Goal: Task Accomplishment & Management: Manage account settings

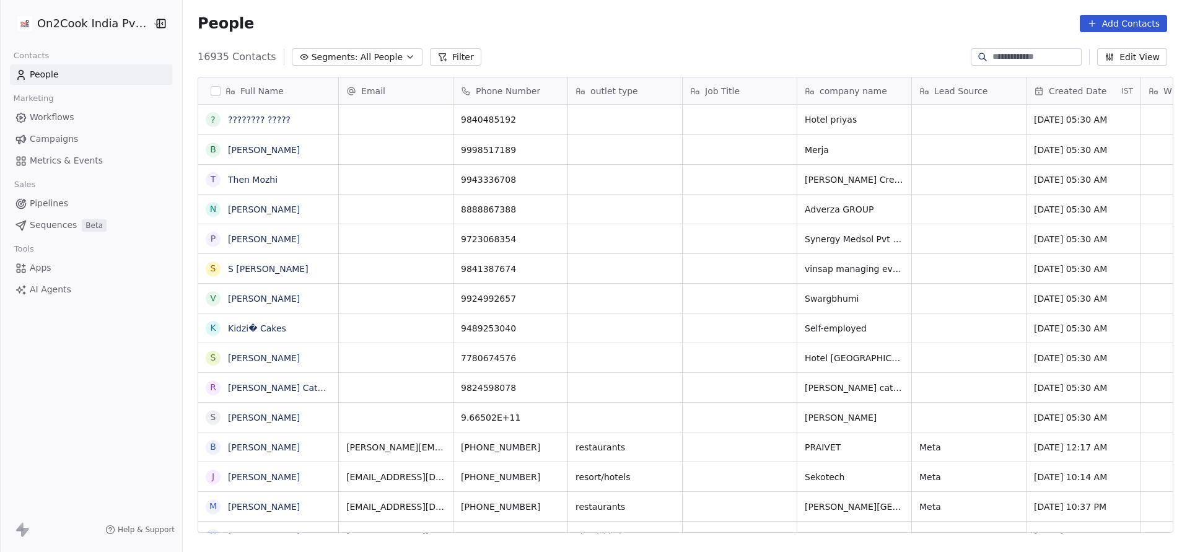
scroll to position [471, 991]
click at [434, 58] on button "Filter" at bounding box center [455, 56] width 51 height 17
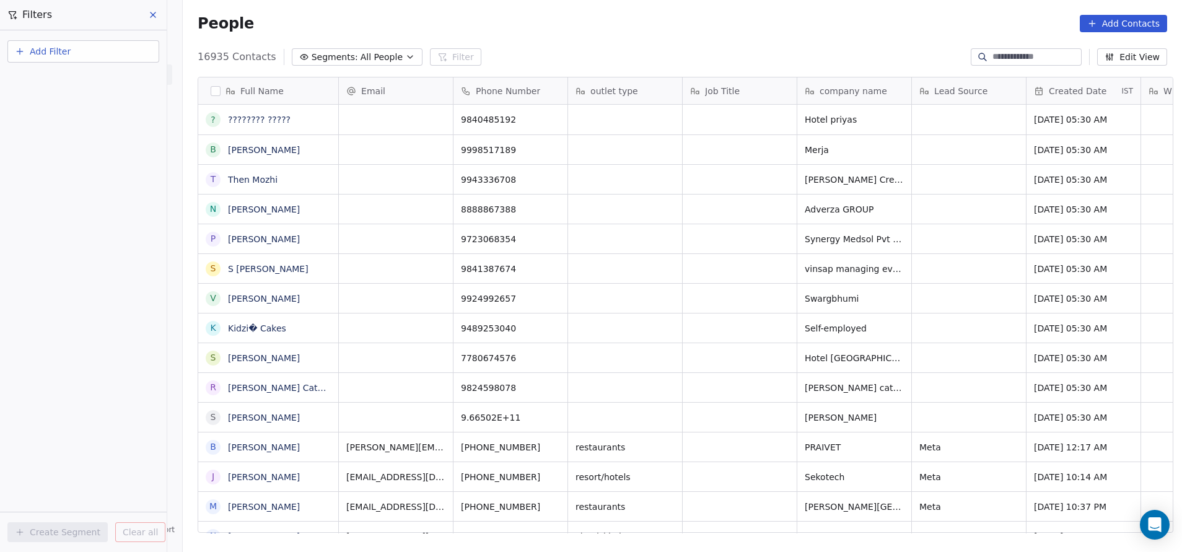
click at [66, 45] on span "Add Filter" at bounding box center [50, 51] width 41 height 13
click at [72, 85] on span "Contact properties" at bounding box center [60, 80] width 81 height 13
type input "***"
click at [73, 123] on div "Assignee" at bounding box center [83, 125] width 126 height 12
click at [73, 123] on div "Includes" at bounding box center [83, 132] width 129 height 20
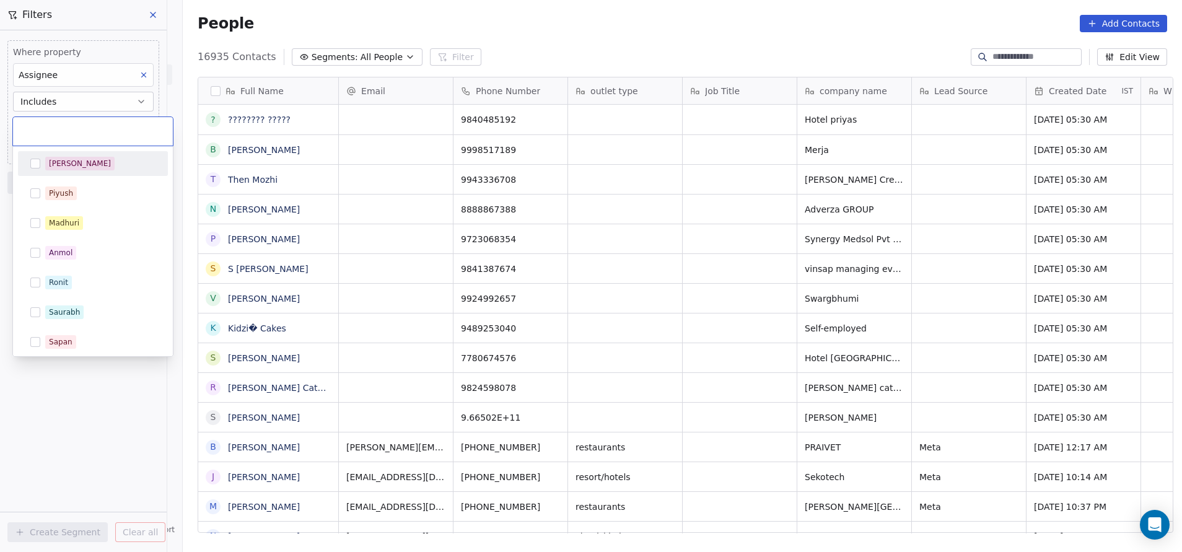
click at [73, 123] on body "On2Cook India Pvt. Ltd. Contacts People Marketing Workflows Campaigns Metrics &…" at bounding box center [591, 276] width 1182 height 552
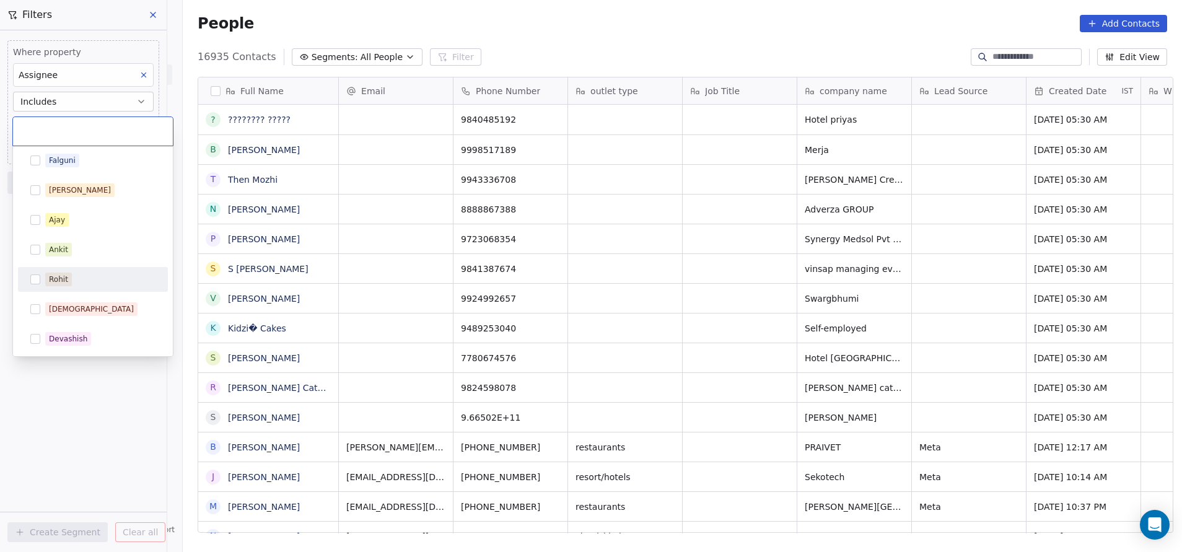
click at [77, 280] on div "Rohit" at bounding box center [100, 280] width 110 height 14
click at [84, 405] on html "On2Cook India Pvt. Ltd. Contacts People Marketing Workflows Campaigns Metrics &…" at bounding box center [591, 276] width 1182 height 552
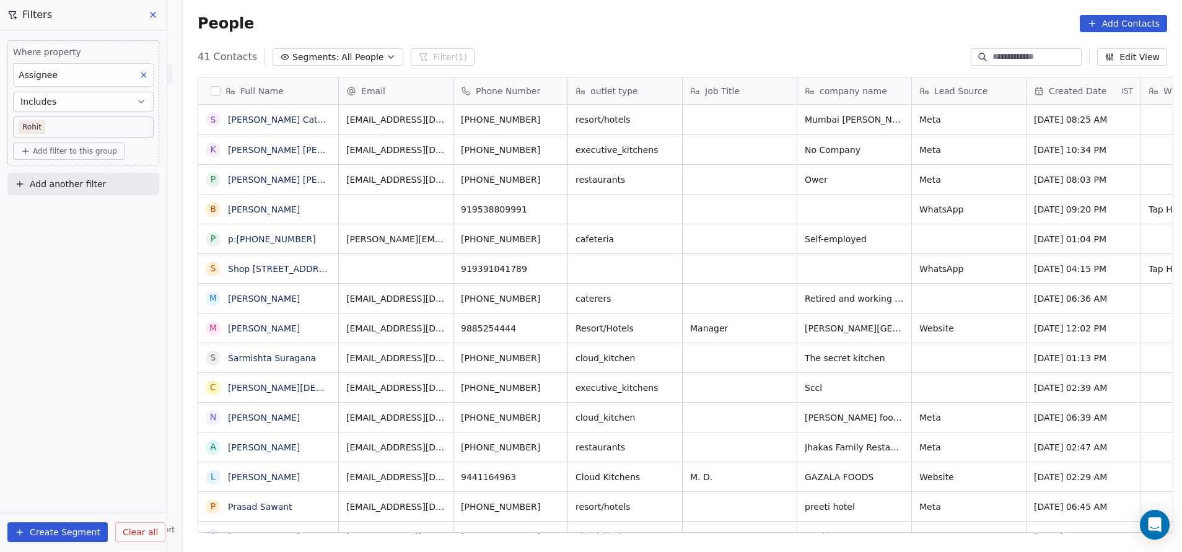
scroll to position [471, 991]
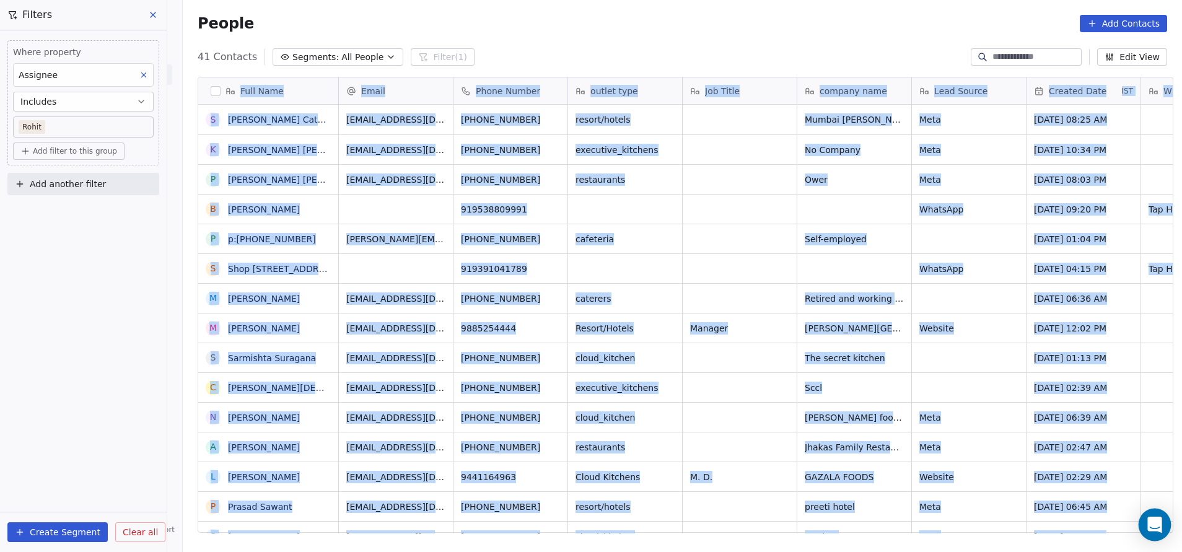
drag, startPoint x: 231, startPoint y: 91, endPoint x: 1162, endPoint y: 510, distance: 1020.4
click at [1162, 510] on body "On2Cook India Pvt. Ltd. Contacts People Marketing Workflows Campaigns Metrics &…" at bounding box center [591, 276] width 1182 height 552
click at [698, 373] on div "grid" at bounding box center [740, 387] width 114 height 29
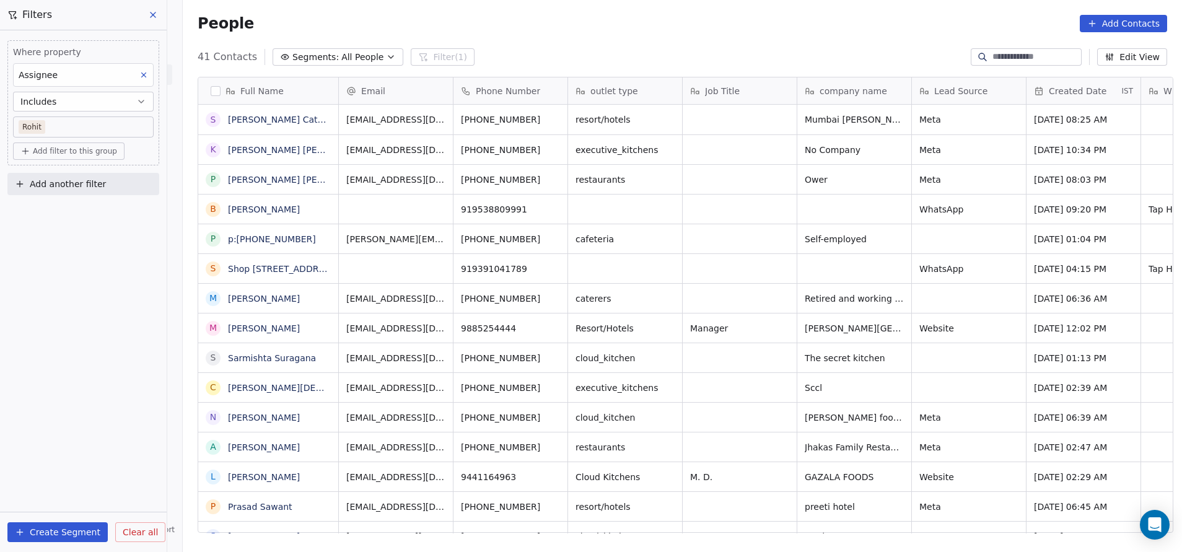
click at [701, 253] on html "On2Cook India Pvt. Ltd. Contacts People Marketing Workflows Campaigns Metrics &…" at bounding box center [591, 276] width 1182 height 552
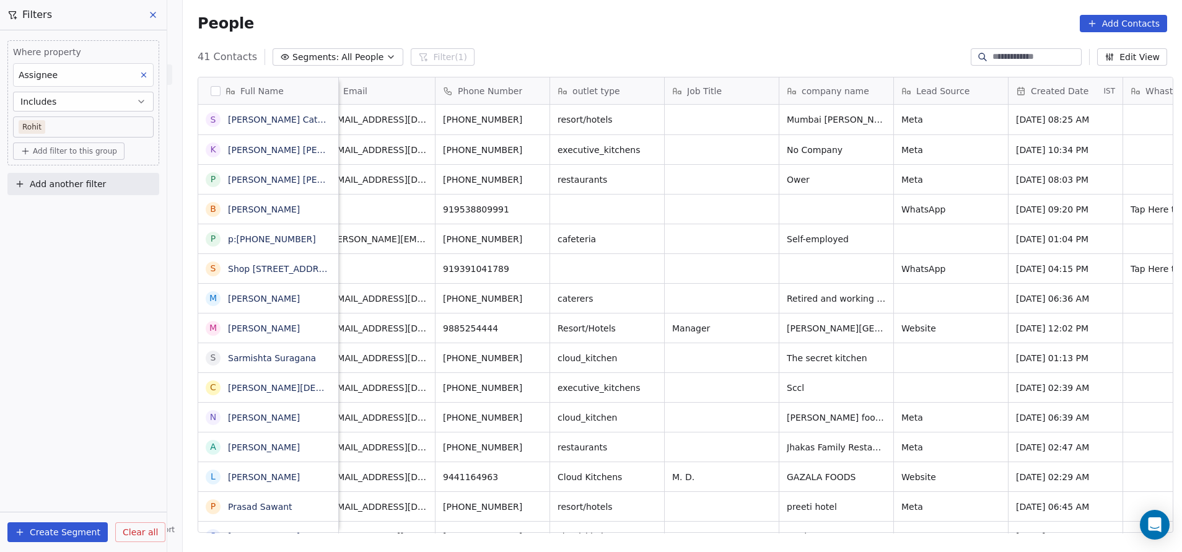
scroll to position [0, 0]
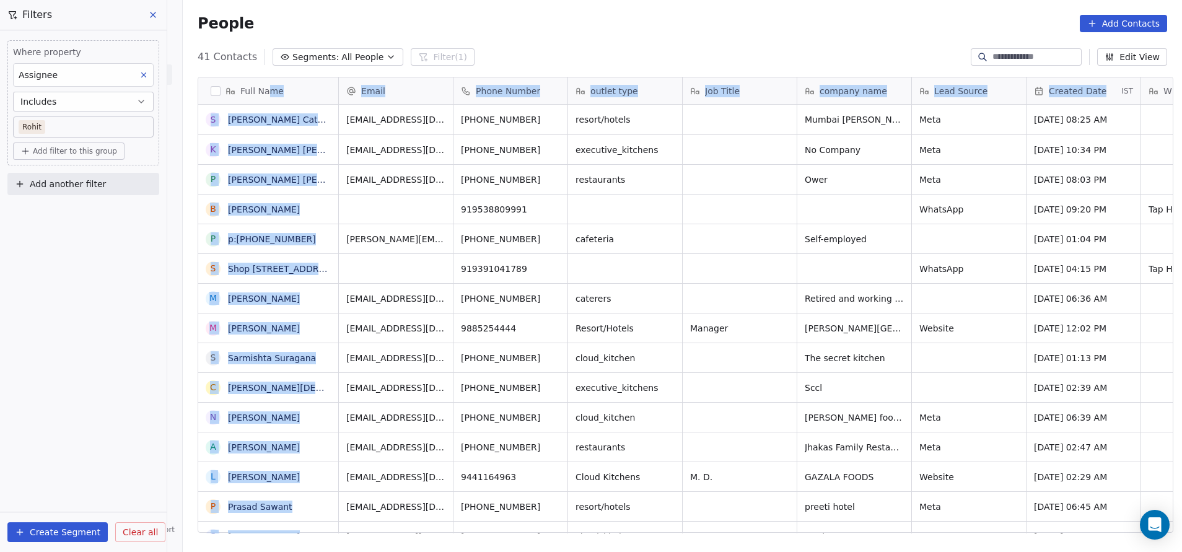
drag, startPoint x: 264, startPoint y: 88, endPoint x: 1104, endPoint y: 87, distance: 840.0
click at [1104, 87] on div "Full Name S [PERSON_NAME] Caterers K [PERSON_NAME] Ram [PERSON_NAME] Sony Baksh…" at bounding box center [685, 305] width 974 height 456
click at [1100, 152] on span "[DATE] 10:34 PM" at bounding box center [1073, 150] width 76 height 12
click at [742, 193] on div "grid" at bounding box center [740, 179] width 114 height 29
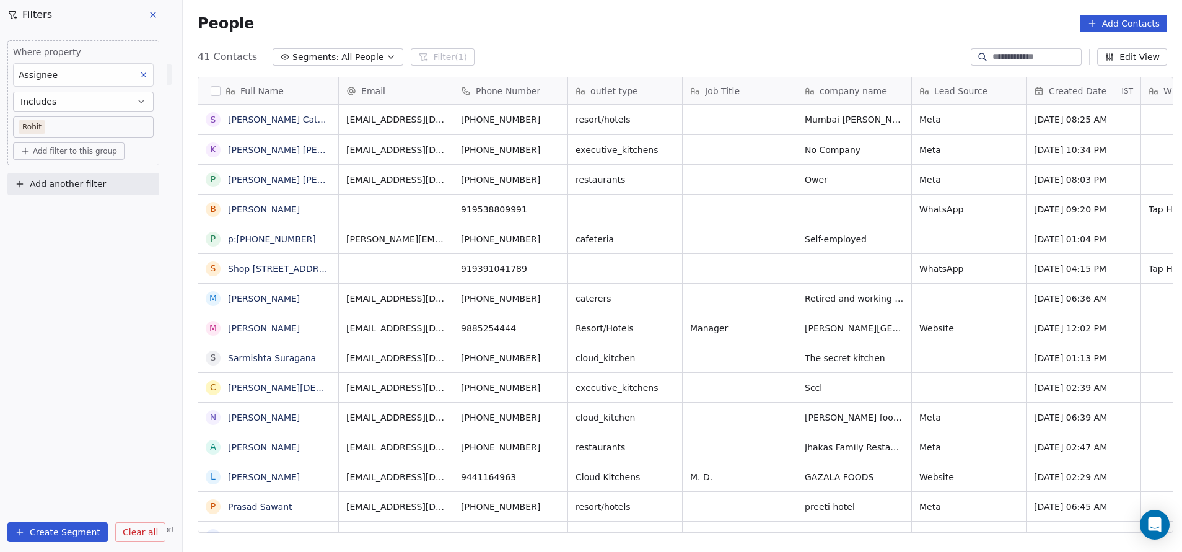
click at [782, 263] on html "On2Cook India Pvt. Ltd. Contacts People Marketing Workflows Campaigns Metrics &…" at bounding box center [591, 276] width 1182 height 552
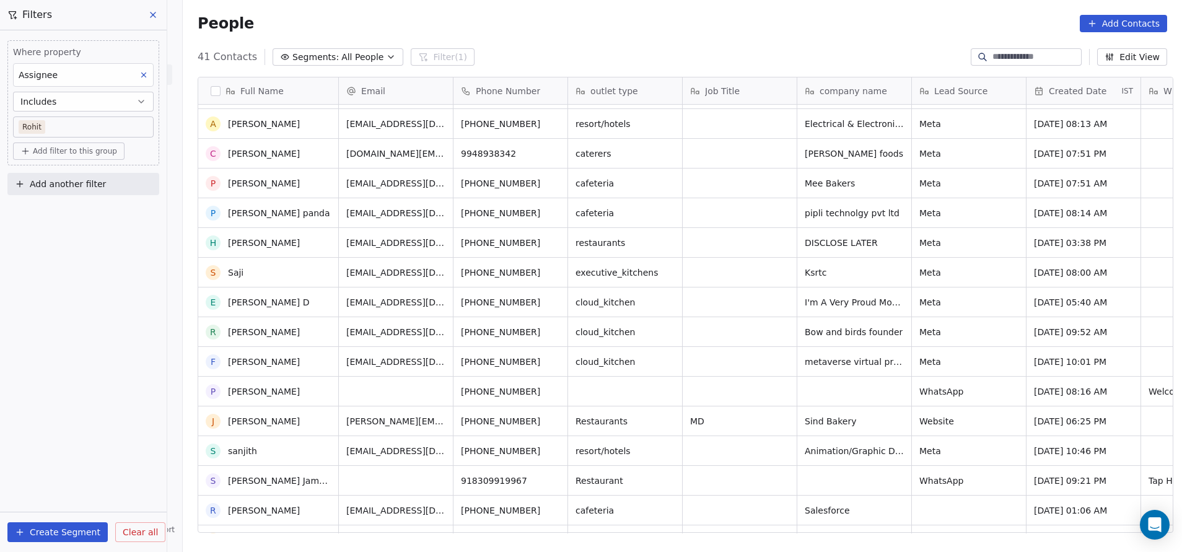
scroll to position [681, 0]
